Goal: Book appointment/travel/reservation

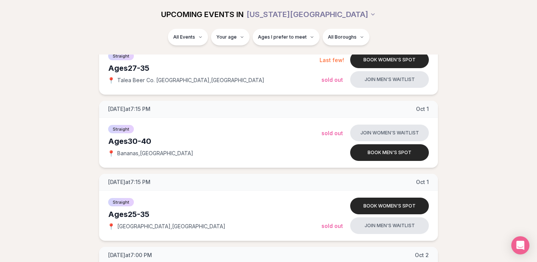
scroll to position [423, 0]
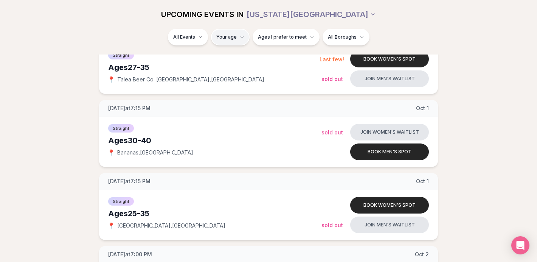
type input "**"
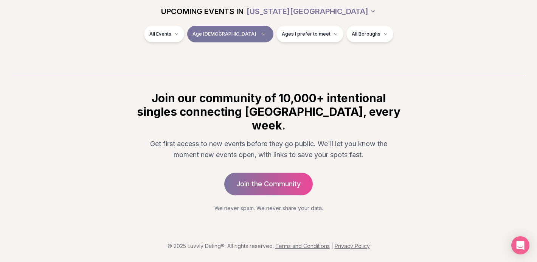
scroll to position [120, 0]
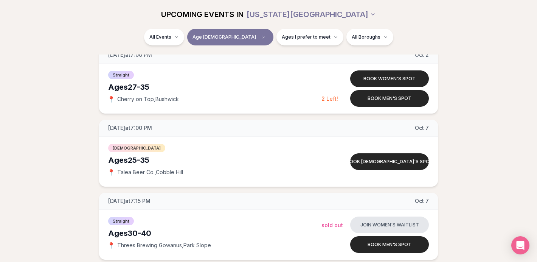
scroll to position [626, 0]
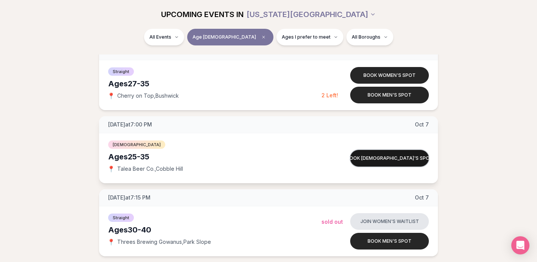
click at [393, 156] on button "Book queer women's spot" at bounding box center [389, 158] width 79 height 17
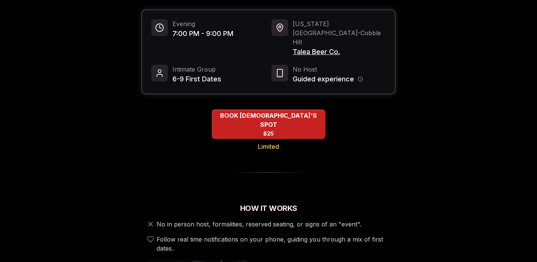
scroll to position [91, 0]
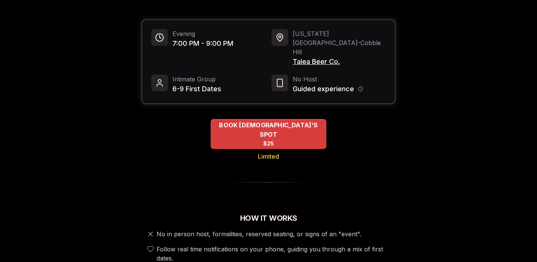
click at [266, 120] on span "BOOK QUEER WOMEN'S SPOT" at bounding box center [269, 129] width 116 height 19
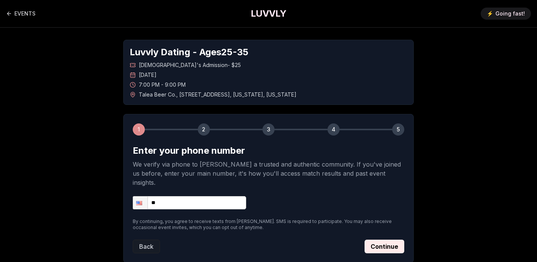
click at [188, 196] on input "**" at bounding box center [189, 202] width 113 height 13
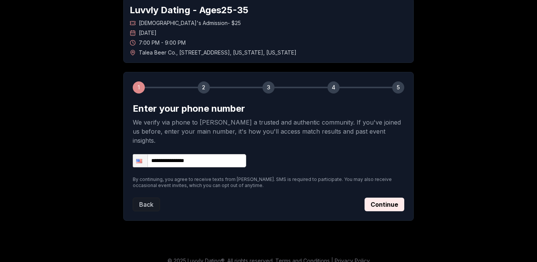
scroll to position [42, 0]
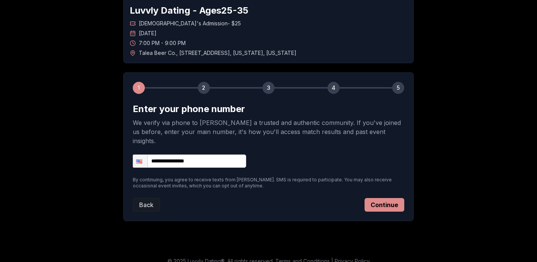
type input "**********"
click at [387, 198] on button "Continue" at bounding box center [385, 205] width 40 height 14
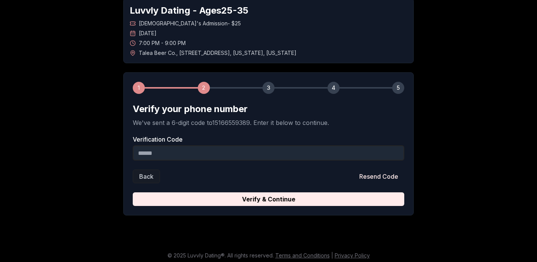
click at [254, 154] on input "Verification Code" at bounding box center [269, 152] width 272 height 15
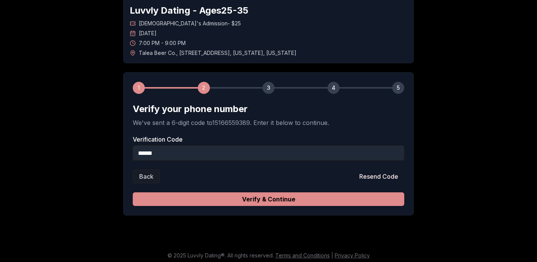
type input "******"
click at [266, 197] on button "Verify & Continue" at bounding box center [269, 199] width 272 height 14
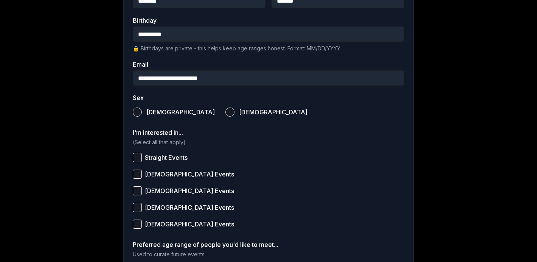
scroll to position [163, 0]
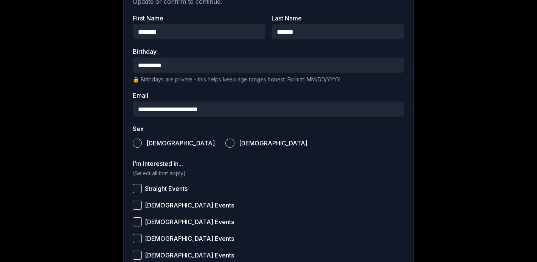
type input "**********"
click at [225, 143] on button "Female" at bounding box center [229, 142] width 9 height 9
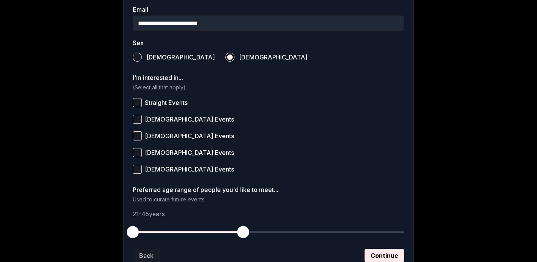
scroll to position [275, 0]
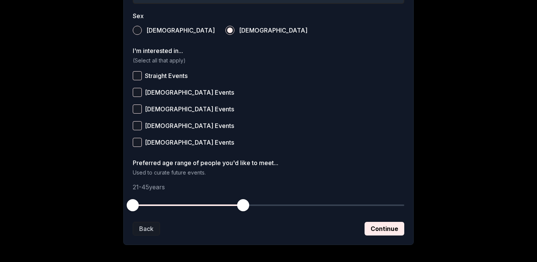
click at [135, 90] on button "Queer Women Events" at bounding box center [137, 92] width 9 height 9
click at [137, 78] on button "Straight Events" at bounding box center [137, 75] width 9 height 9
click at [137, 125] on button "Bisexual Events" at bounding box center [137, 125] width 9 height 9
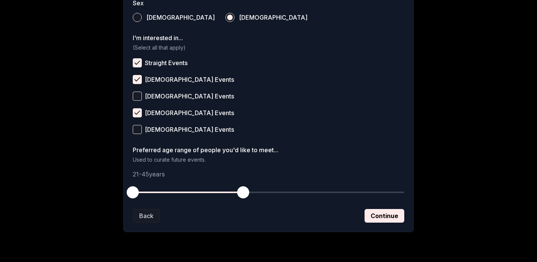
scroll to position [288, 0]
drag, startPoint x: 135, startPoint y: 192, endPoint x: 162, endPoint y: 195, distance: 27.0
click at [162, 195] on span "button" at bounding box center [160, 192] width 12 height 12
drag, startPoint x: 244, startPoint y: 194, endPoint x: 251, endPoint y: 194, distance: 7.2
click at [251, 194] on span "button" at bounding box center [252, 192] width 12 height 12
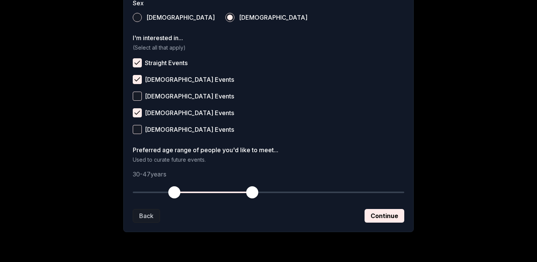
drag, startPoint x: 159, startPoint y: 193, endPoint x: 173, endPoint y: 194, distance: 14.4
click at [173, 194] on span "button" at bounding box center [174, 192] width 12 height 12
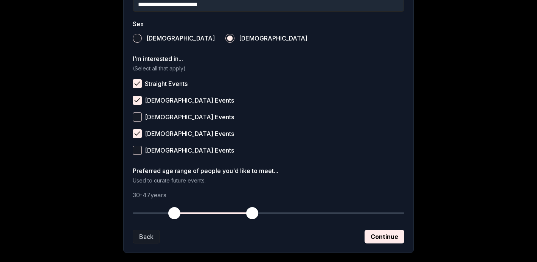
scroll to position [265, 0]
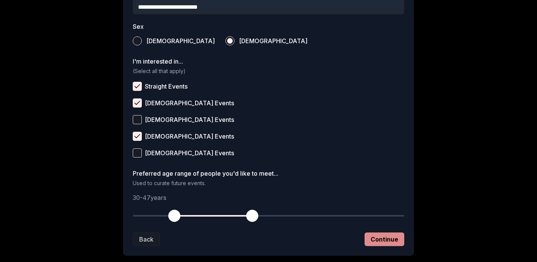
click at [380, 238] on button "Continue" at bounding box center [385, 239] width 40 height 14
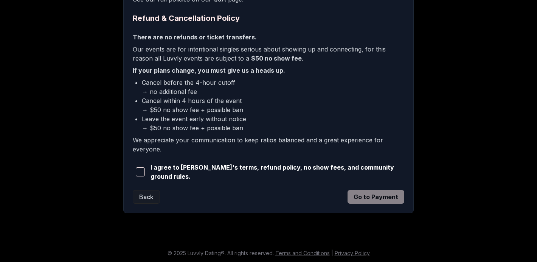
scroll to position [186, 0]
click at [142, 171] on span "button" at bounding box center [140, 172] width 9 height 9
click at [379, 194] on button "Go to Payment" at bounding box center [376, 197] width 57 height 14
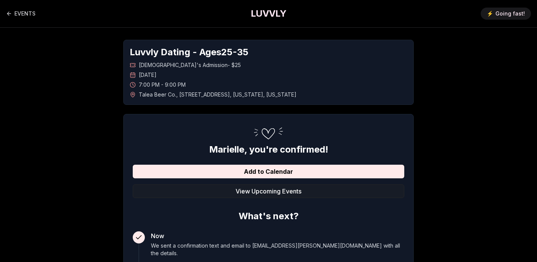
scroll to position [8, 0]
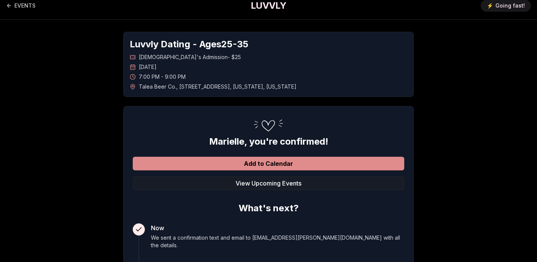
click at [307, 161] on button "Add to Calendar" at bounding box center [269, 164] width 272 height 14
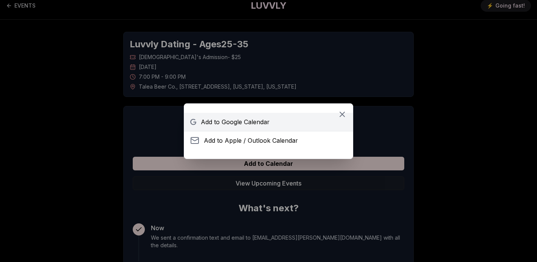
click at [246, 117] on span "Add to Google Calendar" at bounding box center [235, 121] width 69 height 9
